Goal: Navigation & Orientation: Find specific page/section

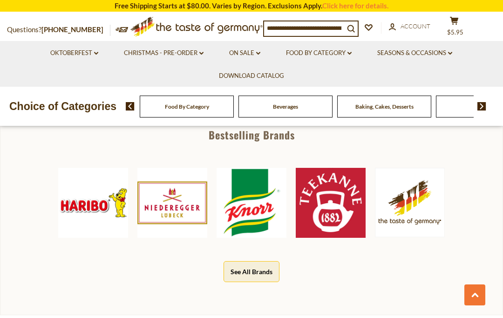
scroll to position [401, 0]
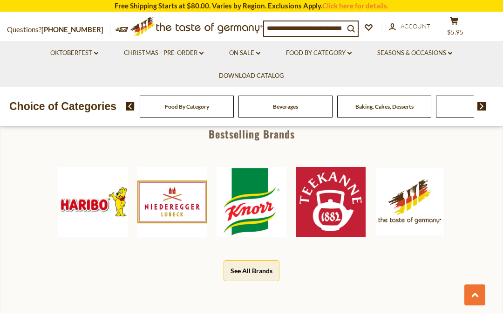
click at [261, 272] on button "See All Brands" at bounding box center [252, 270] width 56 height 21
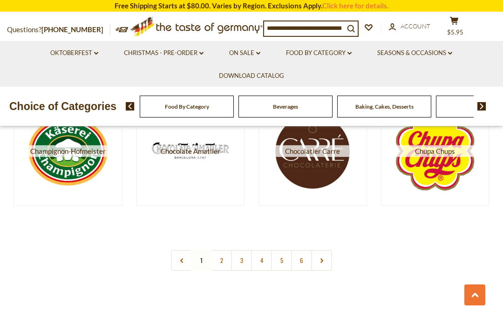
scroll to position [1492, 0]
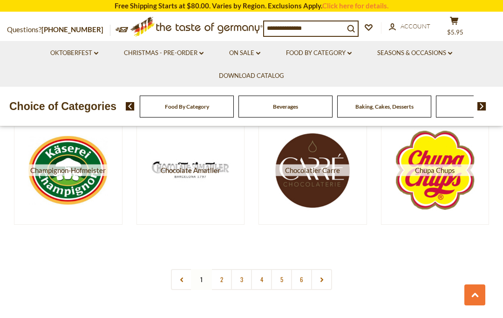
click at [330, 279] on link at bounding box center [321, 279] width 21 height 21
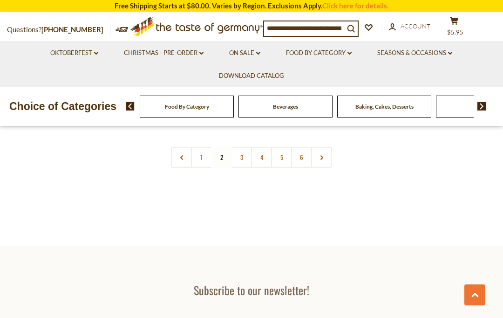
scroll to position [1612, 0]
click at [263, 163] on link "4" at bounding box center [261, 159] width 21 height 21
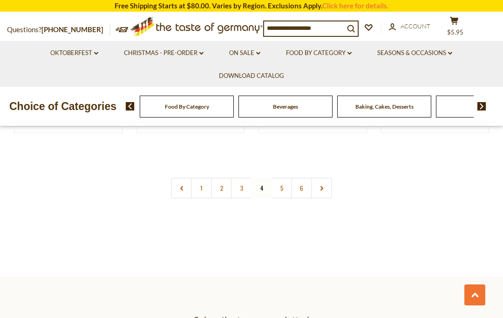
scroll to position [1586, 0]
click at [292, 185] on link "6" at bounding box center [301, 185] width 21 height 21
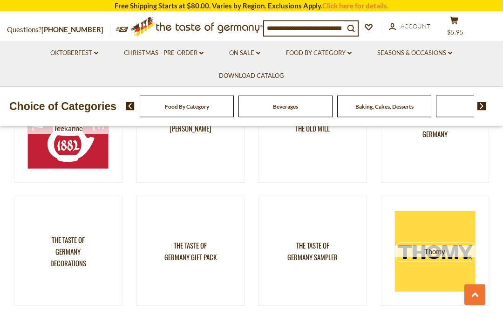
scroll to position [513, 0]
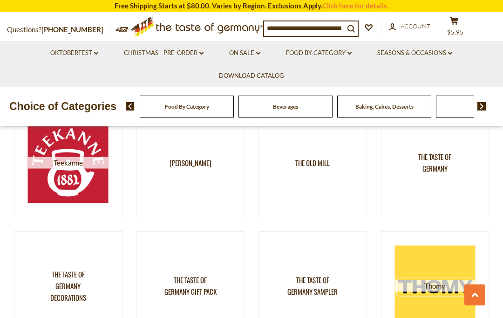
click at [321, 248] on link "The Taste of Germany Sampler" at bounding box center [313, 285] width 109 height 109
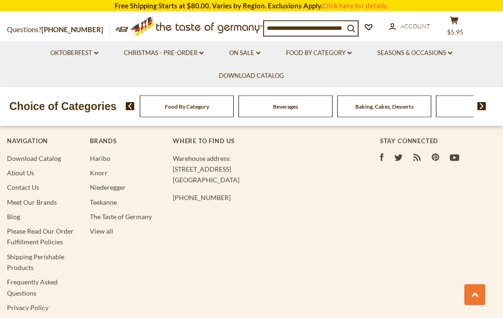
scroll to position [486, 0]
